Goal: Find specific page/section: Find specific page/section

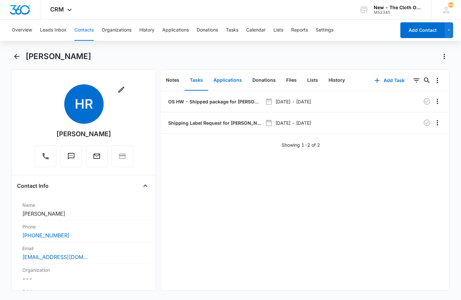
scroll to position [1016, 0]
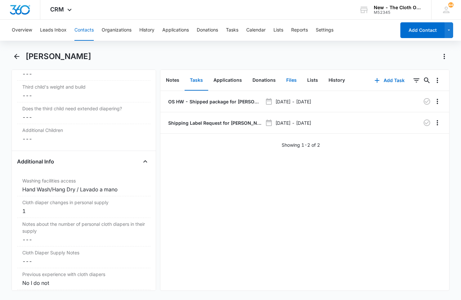
click at [292, 78] on button "Files" at bounding box center [291, 80] width 21 height 20
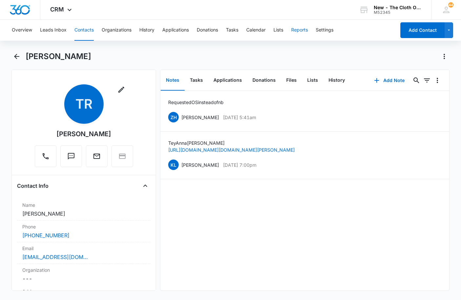
scroll to position [1704, 0]
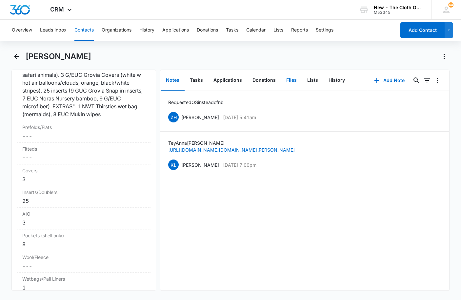
click at [284, 81] on button "Files" at bounding box center [291, 80] width 21 height 20
